Goal: Transaction & Acquisition: Purchase product/service

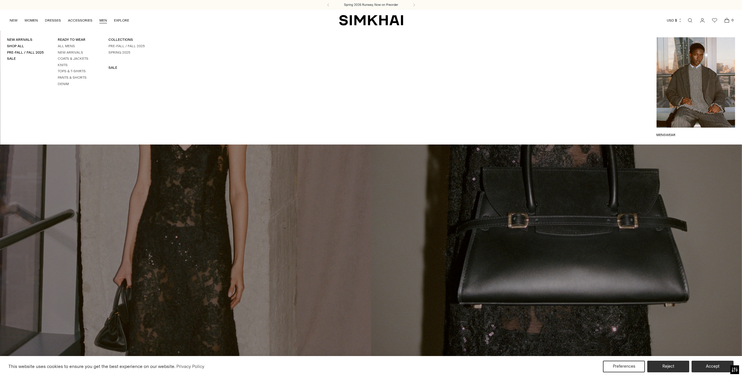
click at [100, 20] on link "MEN" at bounding box center [103, 20] width 8 height 13
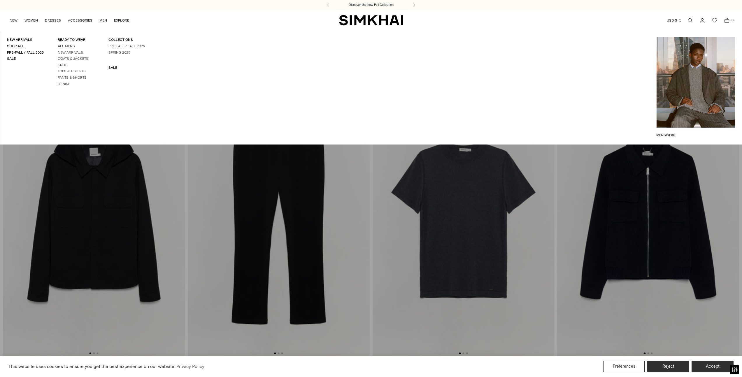
click at [104, 66] on div "New Arrivals Shop All Pre-Fall / Fall 2025 Sale READY TO WEAR All Mens New Arri…" at bounding box center [101, 87] width 203 height 100
click at [111, 69] on link "SALE" at bounding box center [112, 68] width 9 height 4
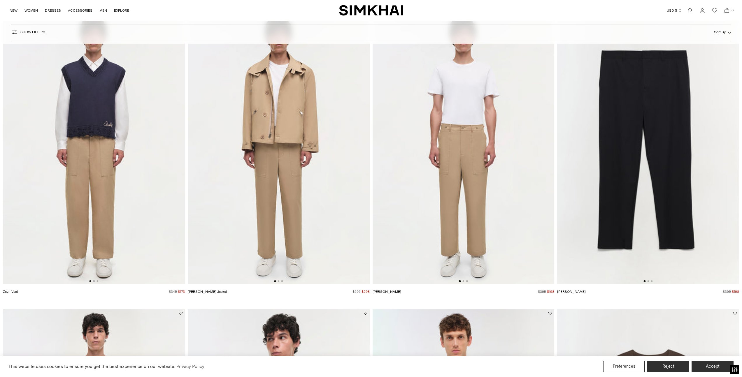
scroll to position [1142, 0]
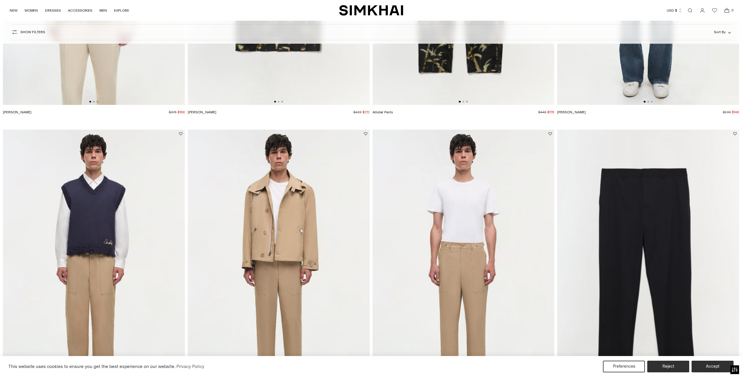
click at [691, 13] on link "Open search modal" at bounding box center [690, 11] width 12 height 12
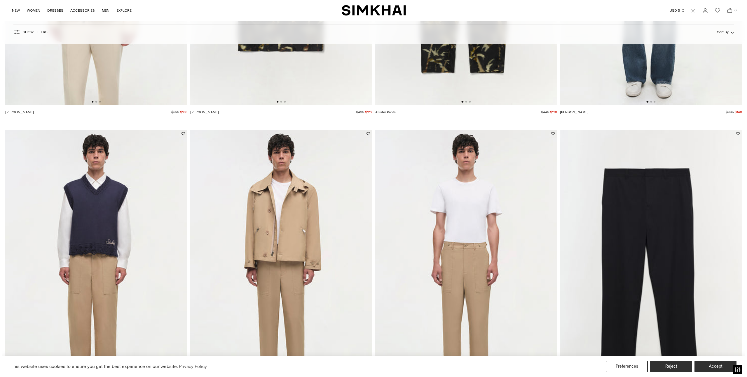
scroll to position [0, 0]
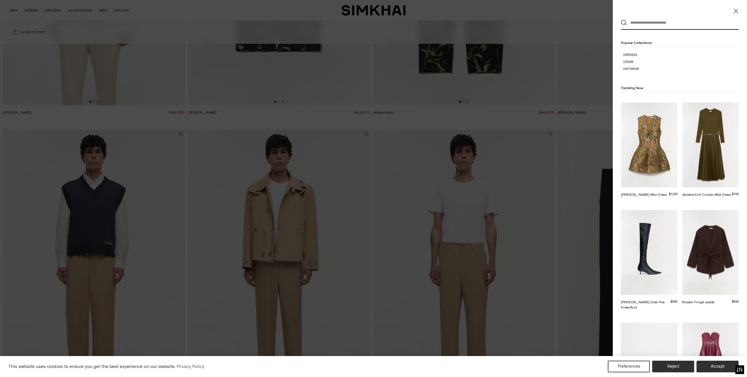
click at [650, 17] on input "text" at bounding box center [678, 22] width 104 height 13
click at [652, 23] on input "text" at bounding box center [678, 22] width 104 height 13
paste input "**********"
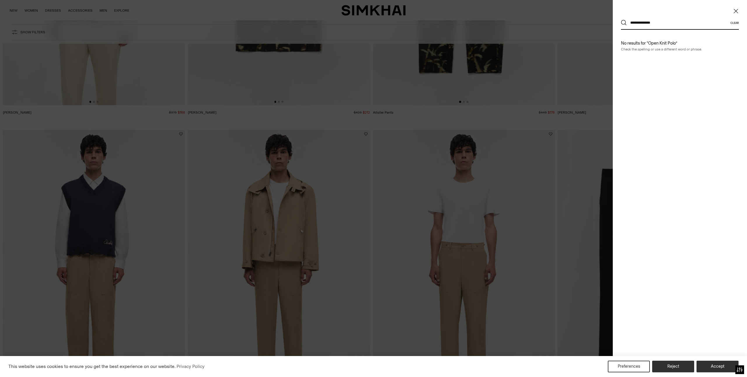
type input "**********"
click at [621, 20] on button "Search" at bounding box center [624, 23] width 6 height 6
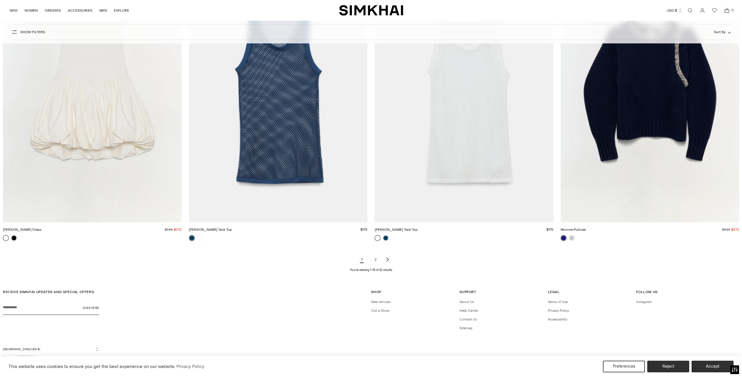
scroll to position [1055, 0]
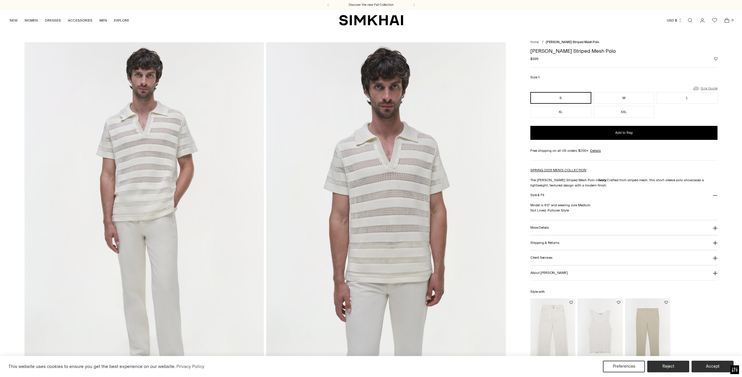
click at [710, 86] on link "Size Guide" at bounding box center [705, 88] width 25 height 7
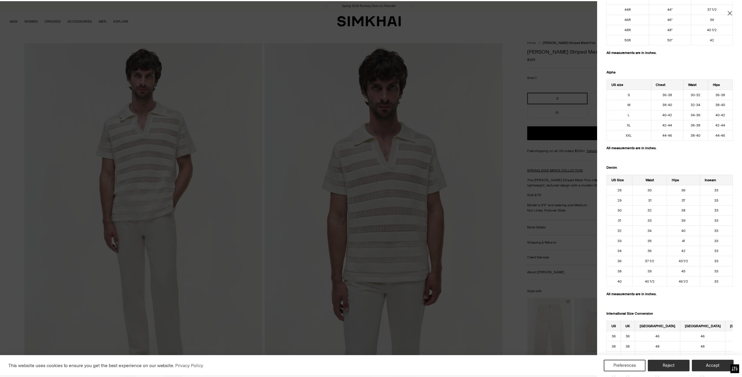
scroll to position [137, 0]
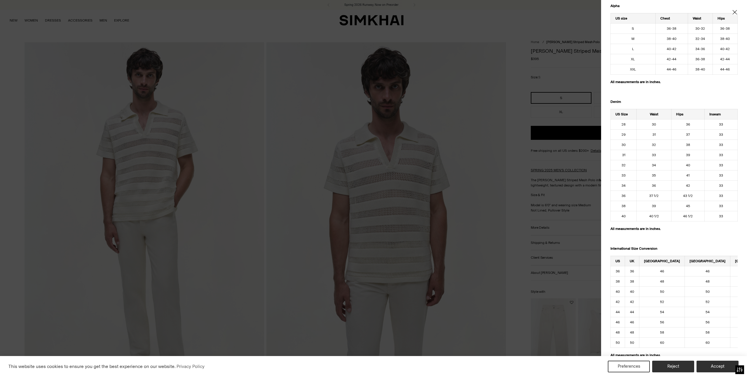
click at [732, 10] on icon "Close" at bounding box center [734, 12] width 5 height 6
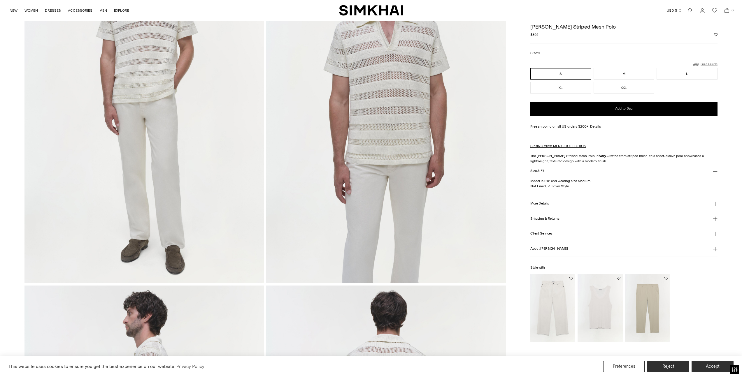
scroll to position [0, 0]
